Goal: Information Seeking & Learning: Learn about a topic

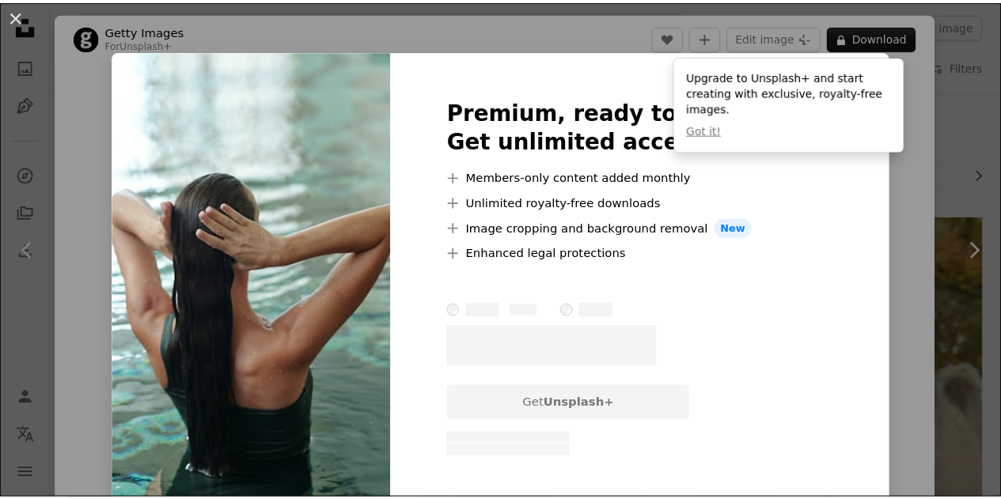
scroll to position [3394, 0]
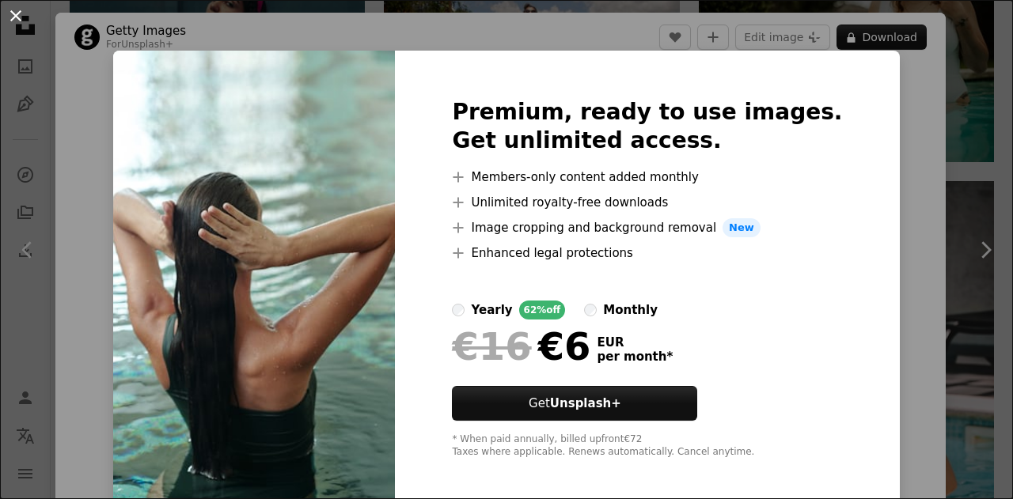
click at [13, 12] on button "An X shape" at bounding box center [15, 15] width 19 height 19
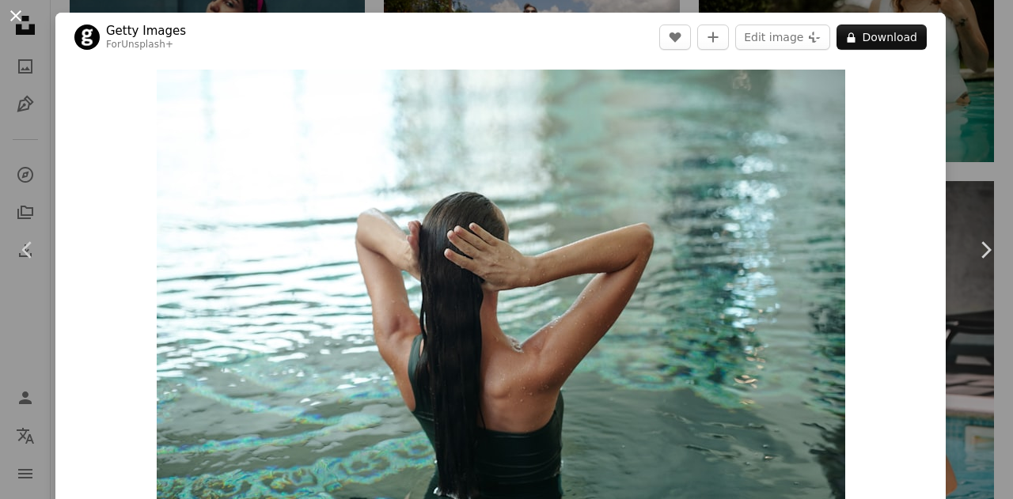
click at [21, 12] on button "An X shape" at bounding box center [15, 15] width 19 height 19
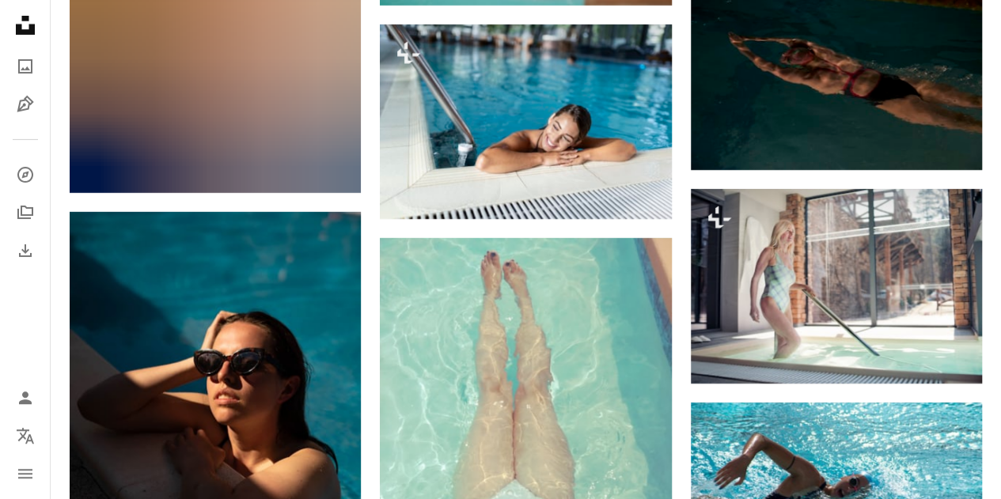
scroll to position [8768, 0]
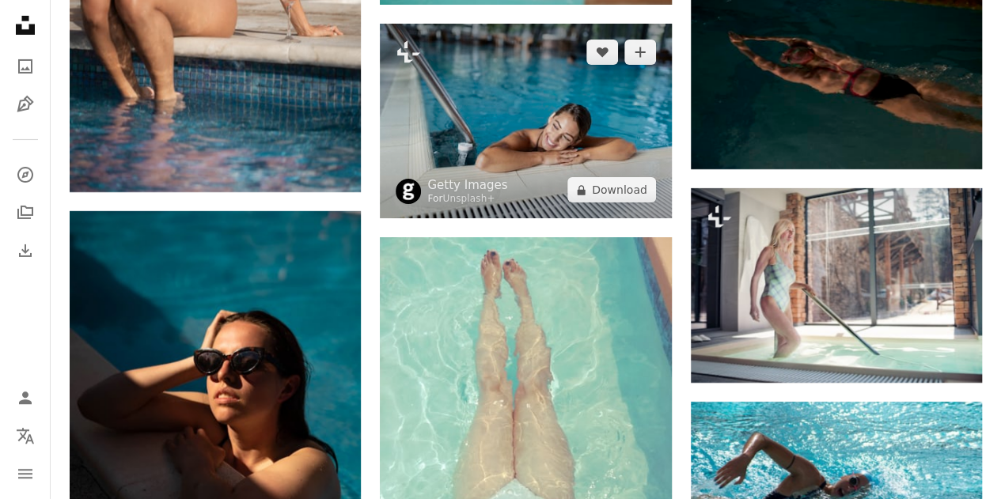
click at [620, 116] on img at bounding box center [525, 121] width 291 height 195
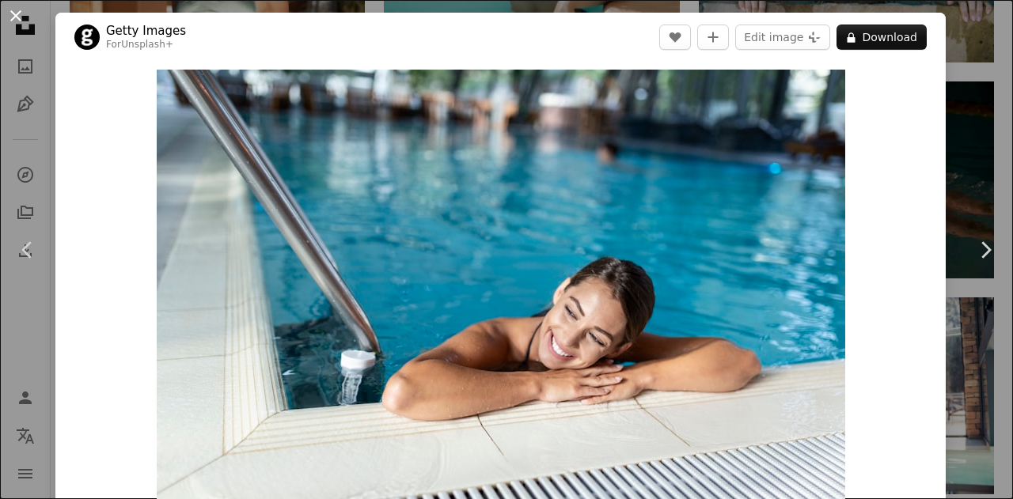
click at [17, 10] on button "An X shape" at bounding box center [15, 15] width 19 height 19
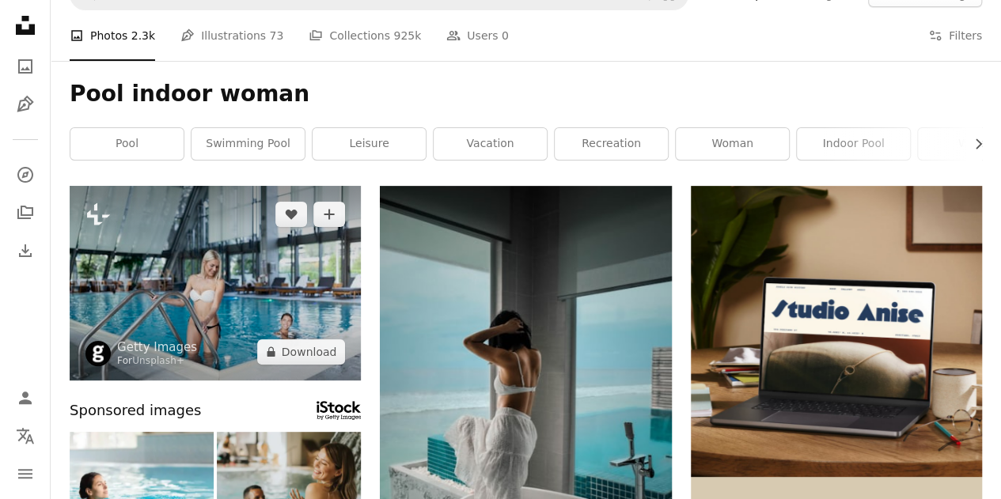
scroll to position [32, 0]
